Goal: Task Accomplishment & Management: Complete application form

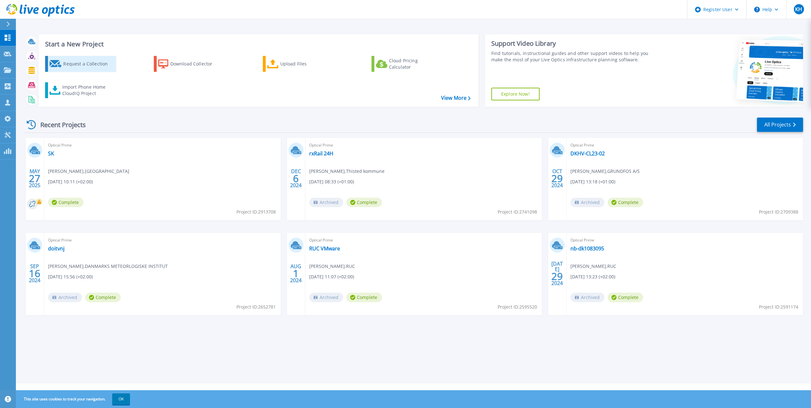
click at [69, 63] on div "Request a Collection" at bounding box center [88, 64] width 51 height 13
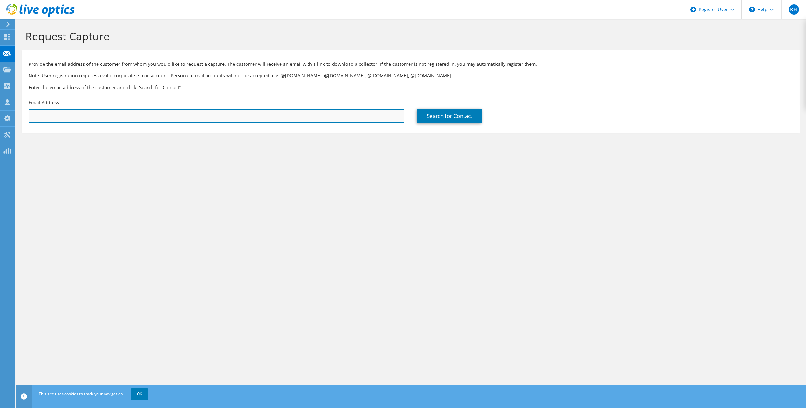
click at [113, 114] on input "text" at bounding box center [217, 116] width 376 height 14
click at [85, 115] on input "mads" at bounding box center [217, 116] width 376 height 14
type input "m"
paste input "mboye@grundfos.com"
type input "mboye@grundfos.com"
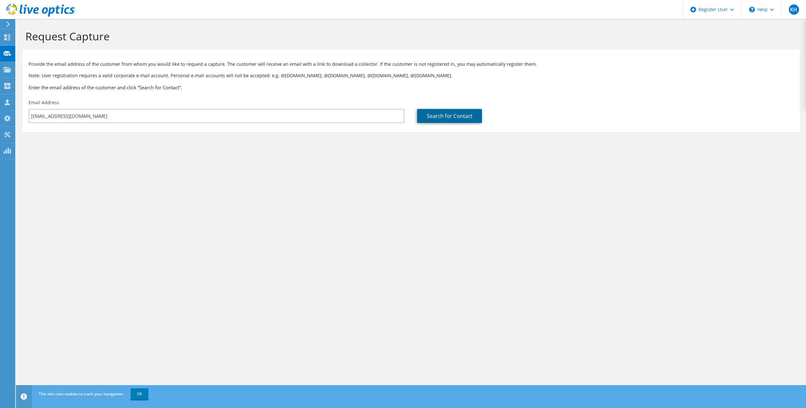
click at [432, 112] on link "Search for Contact" at bounding box center [449, 116] width 65 height 14
type input "GRUNDFOS A/S"
type input "Mads"
type input "Bøye"
type input "Denmark"
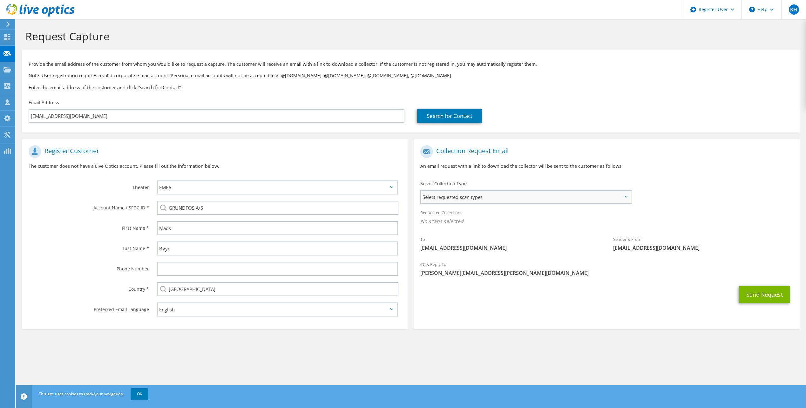
click at [613, 199] on span "Select requested scan types" at bounding box center [526, 197] width 210 height 13
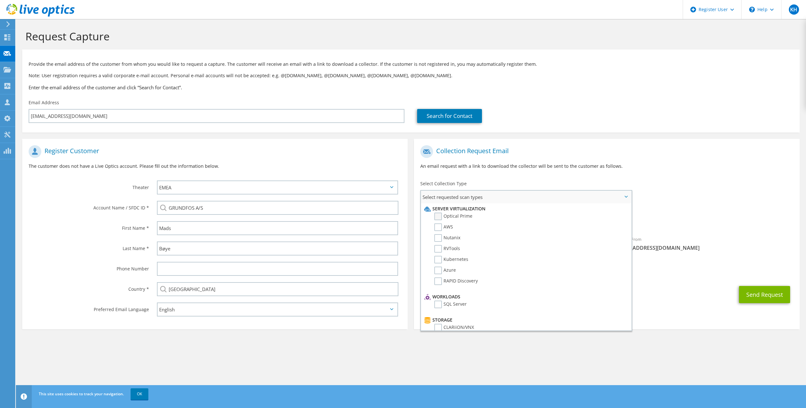
click at [450, 216] on label "Optical Prime" at bounding box center [453, 217] width 38 height 8
click at [0, 0] on input "Optical Prime" at bounding box center [0, 0] width 0 height 0
click at [743, 227] on span "Optical Prime" at bounding box center [606, 223] width 373 height 10
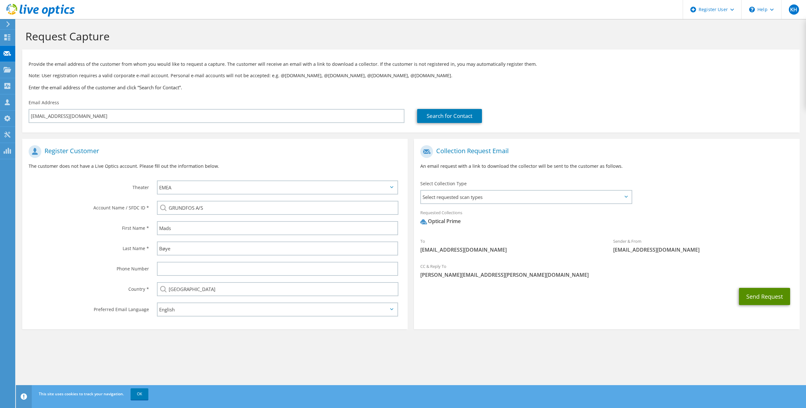
click at [767, 294] on button "Send Request" at bounding box center [764, 296] width 51 height 17
